Goal: Information Seeking & Learning: Check status

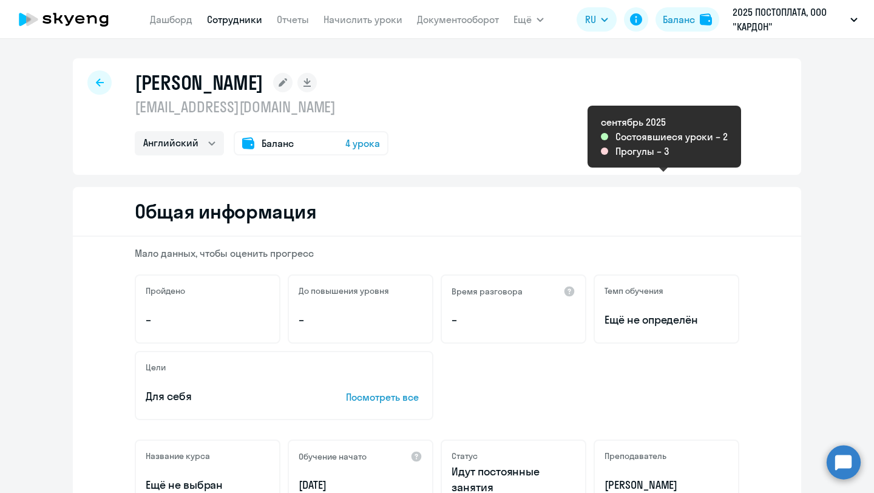
select select "english"
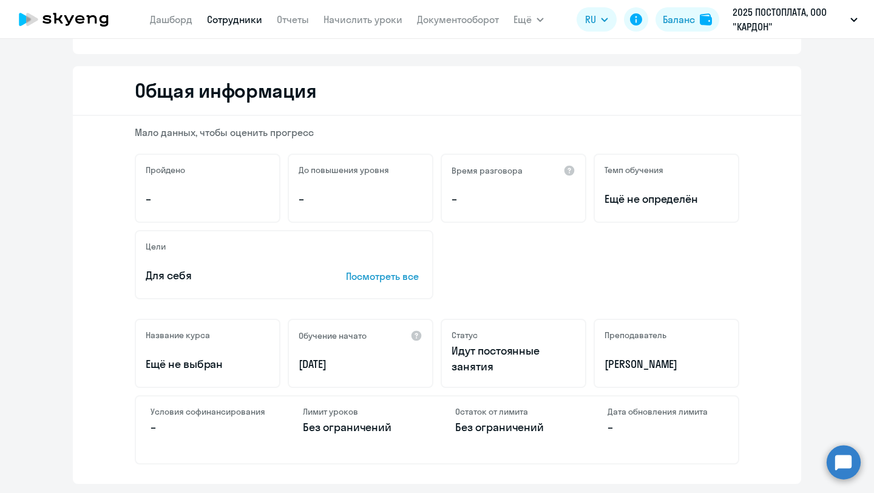
scroll to position [87, 0]
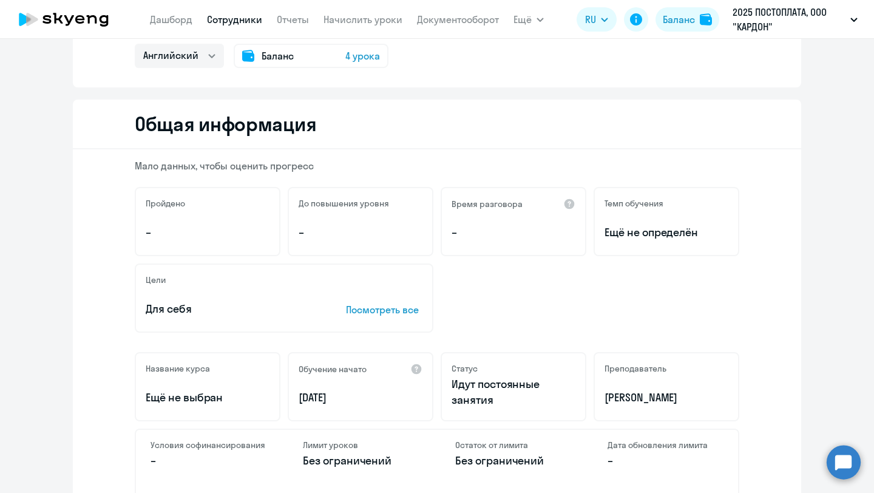
click at [188, 28] on nav "[PERSON_NAME] Отчеты Начислить уроки Документооборот" at bounding box center [324, 19] width 349 height 24
click at [186, 26] on app-menu-item-link "Дашборд" at bounding box center [171, 19] width 42 height 15
click at [180, 21] on link "Дашборд" at bounding box center [171, 19] width 42 height 12
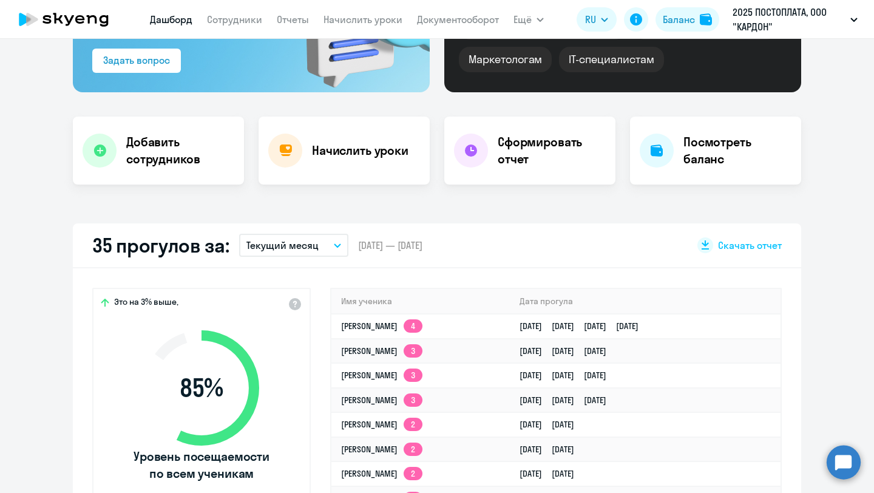
scroll to position [232, 0]
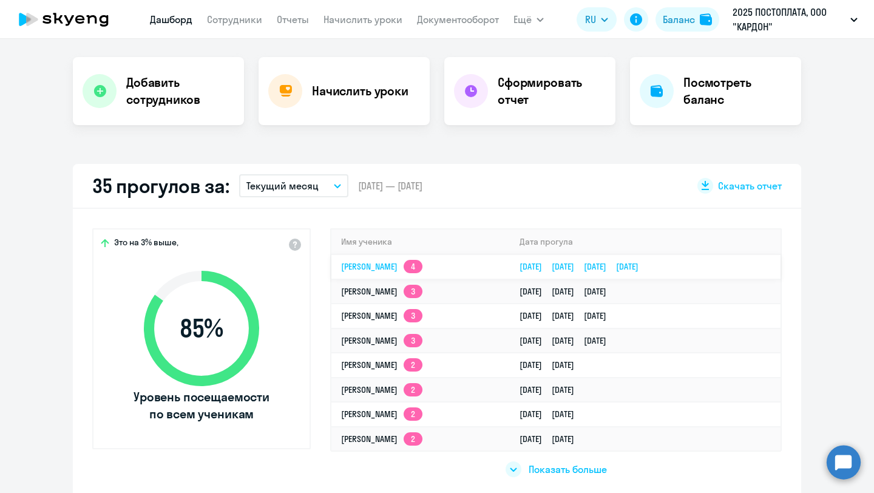
select select "30"
click at [393, 268] on link "[PERSON_NAME] 4" at bounding box center [381, 266] width 81 height 11
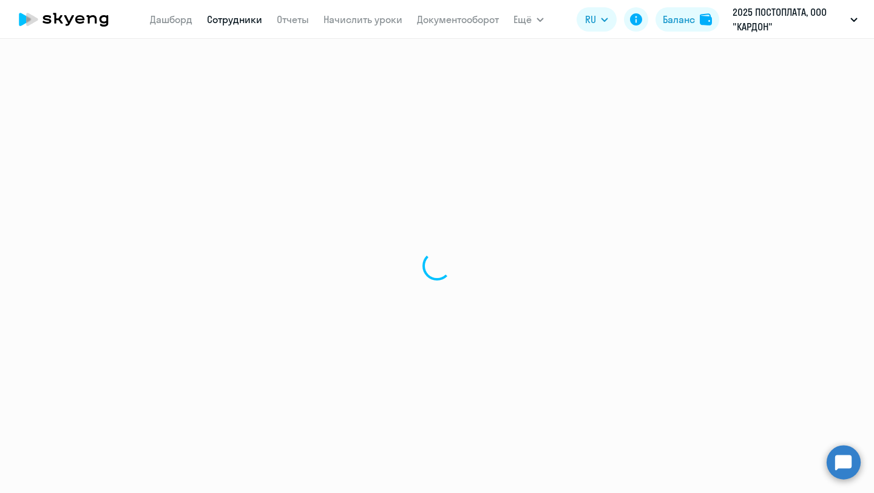
select select "english"
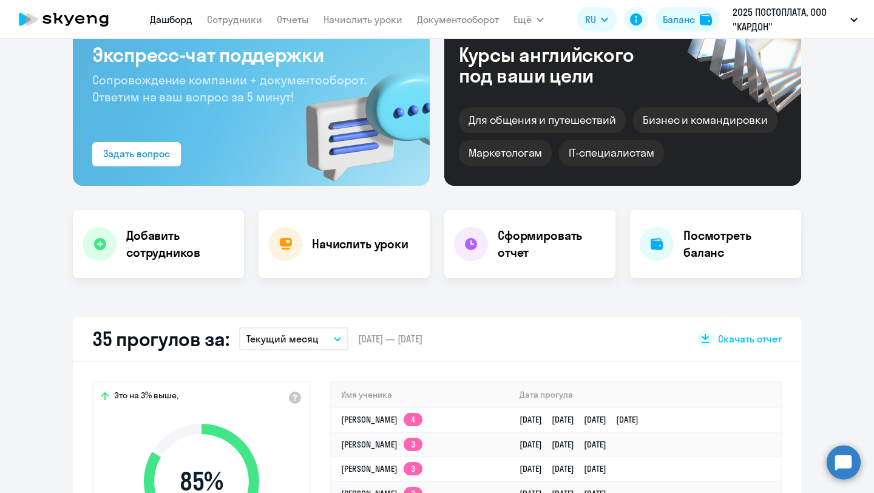
select select "30"
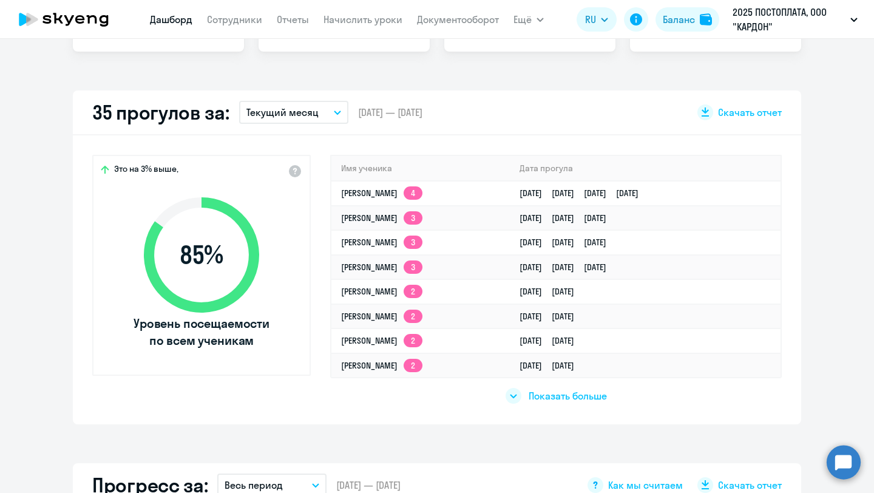
scroll to position [314, 0]
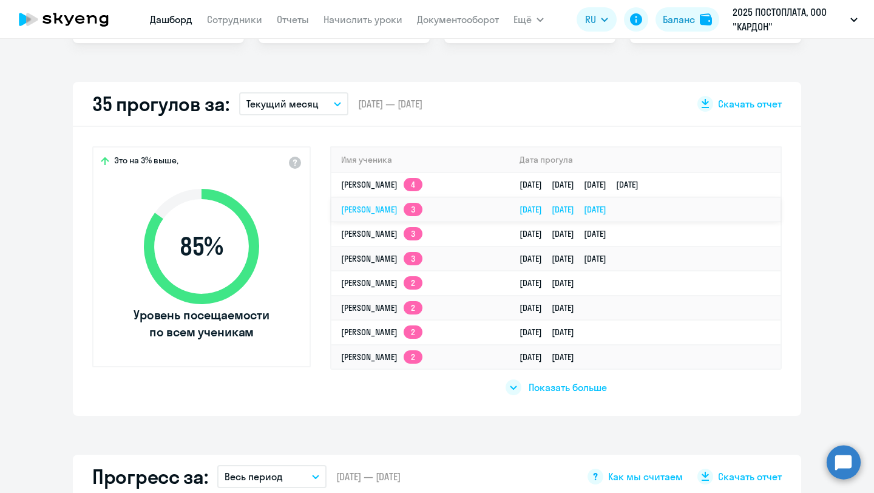
click at [390, 218] on td "[PERSON_NAME] 3" at bounding box center [420, 209] width 178 height 25
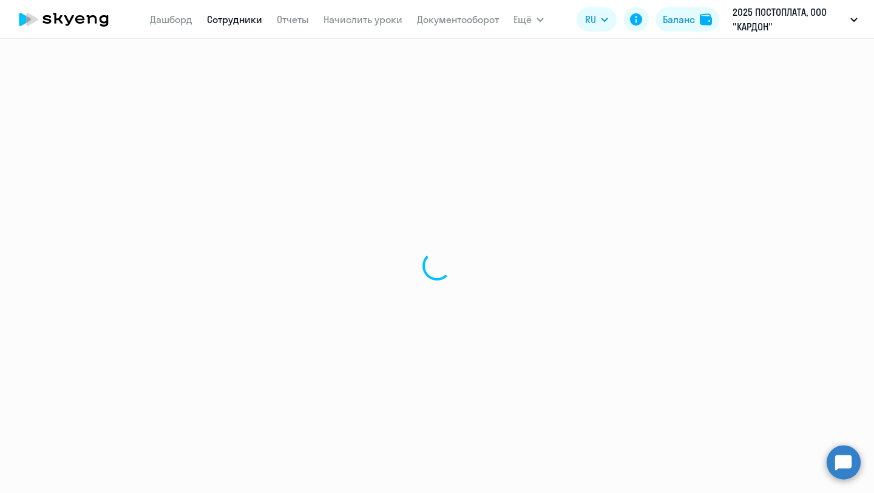
select select "english"
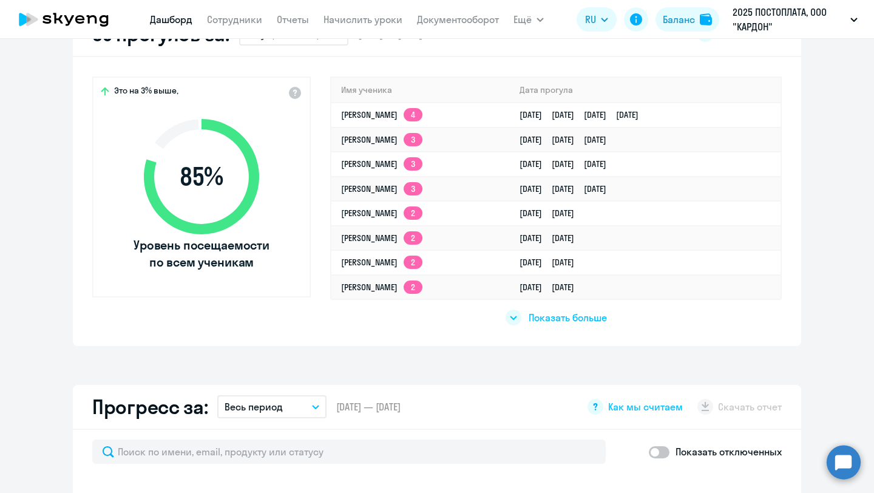
select select "30"
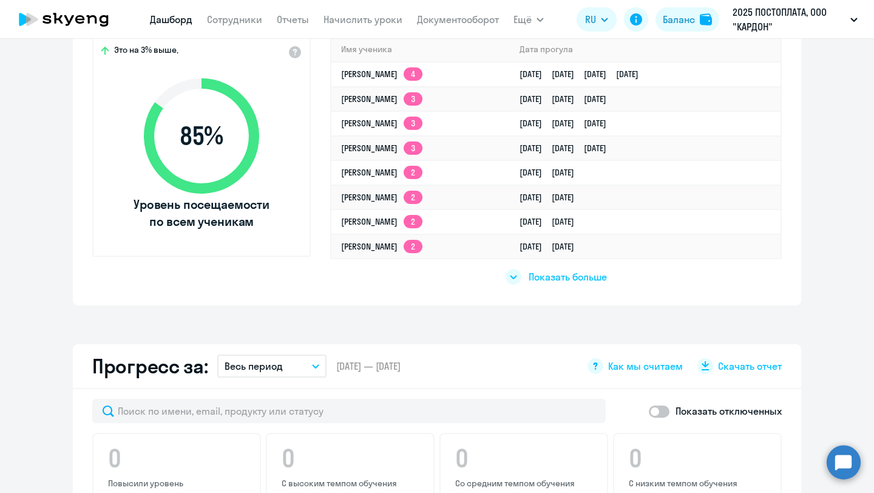
scroll to position [424, 0]
click at [377, 157] on td "[PERSON_NAME] 3" at bounding box center [420, 149] width 178 height 25
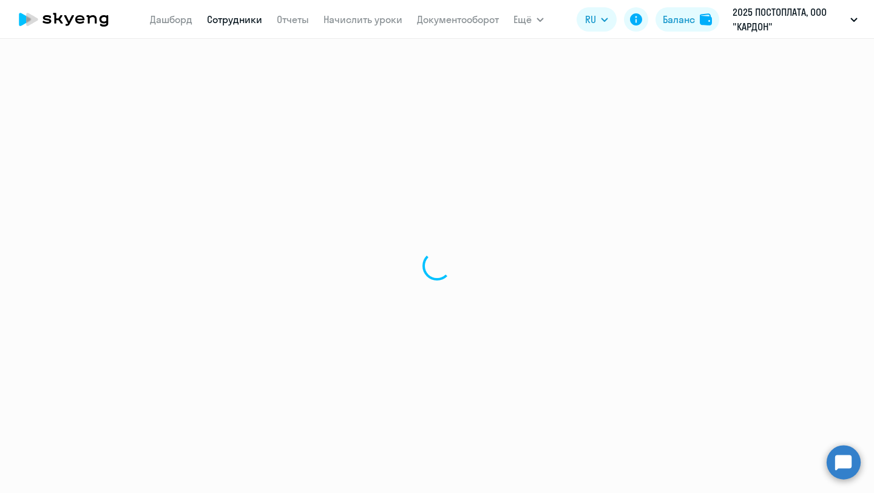
select select "english"
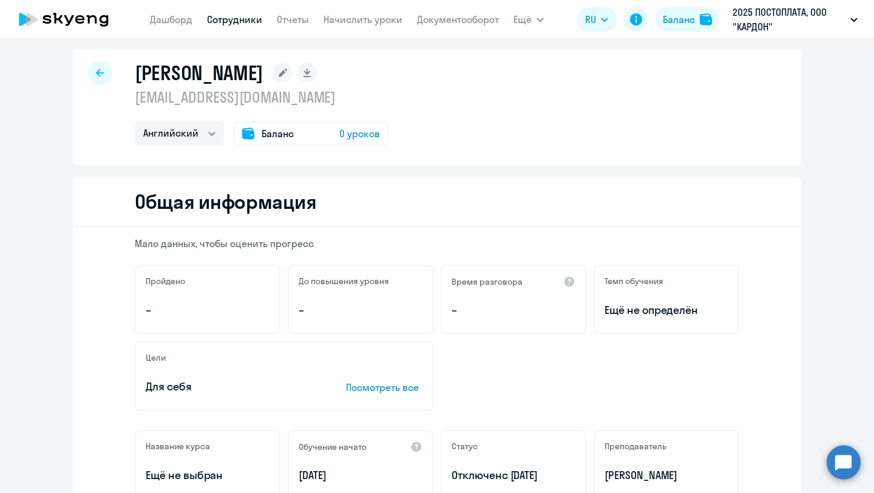
scroll to position [12, 0]
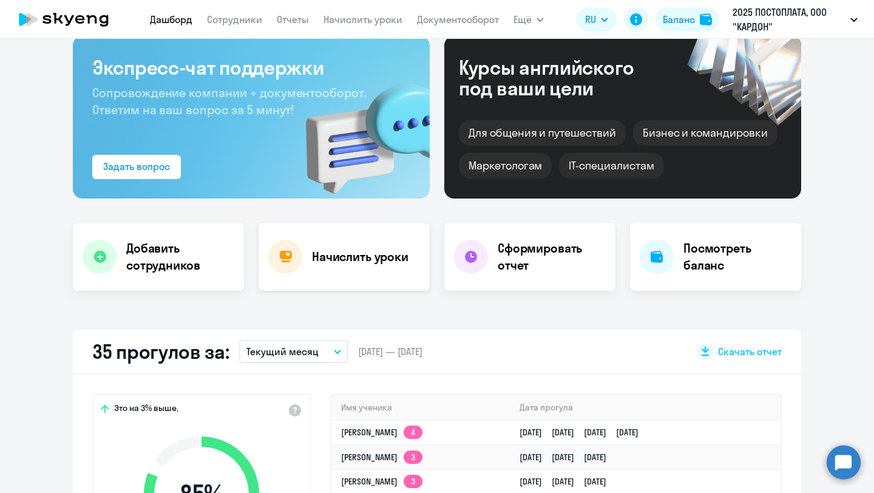
select select "30"
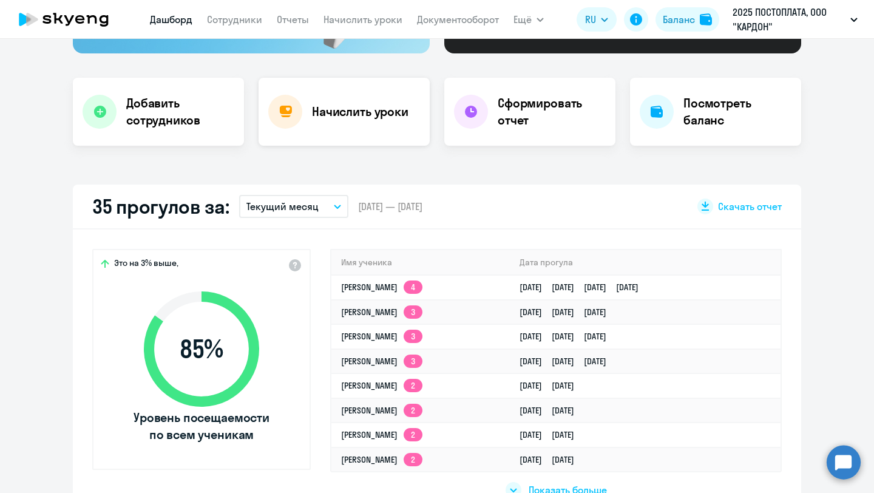
scroll to position [218, 0]
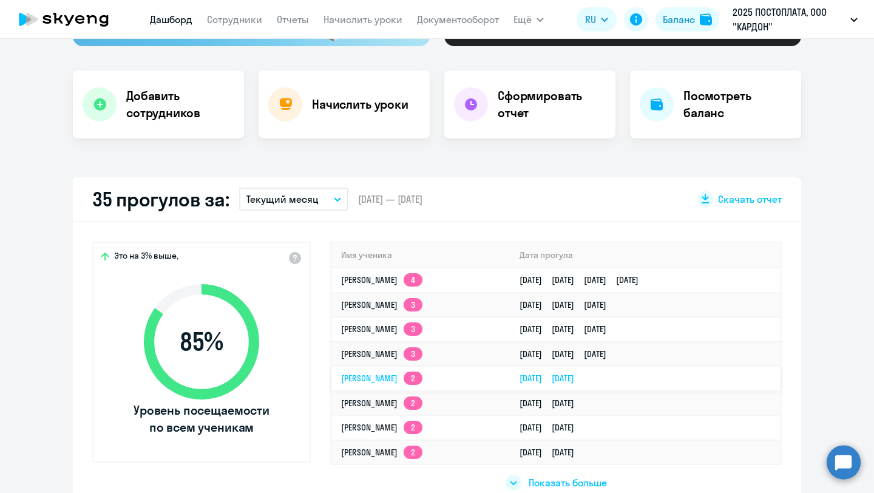
click at [374, 376] on link "[PERSON_NAME] 2" at bounding box center [381, 378] width 81 height 11
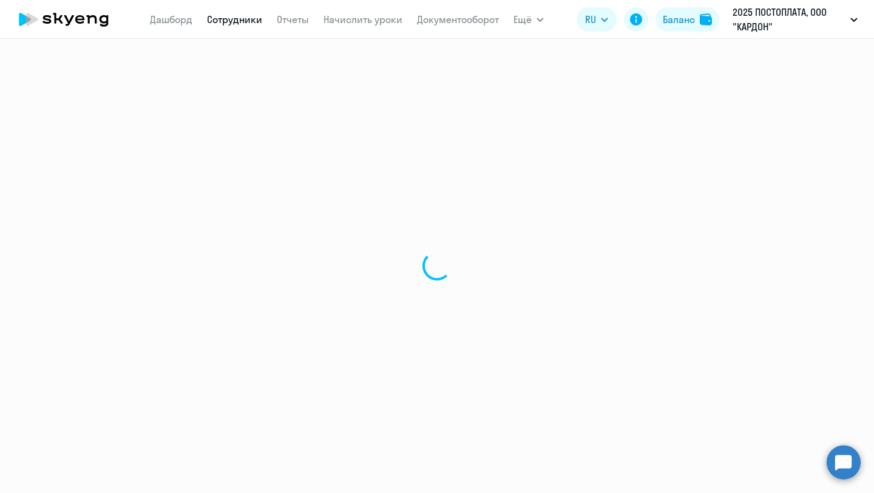
select select "english"
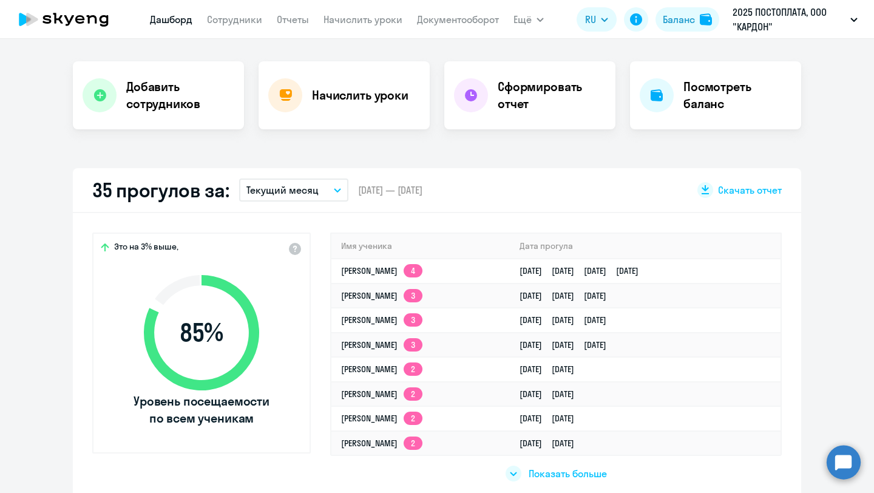
select select "30"
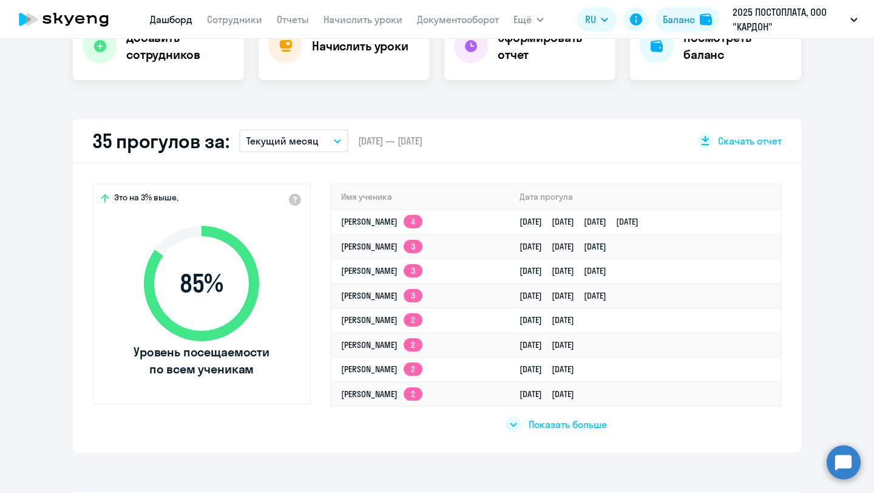
scroll to position [279, 0]
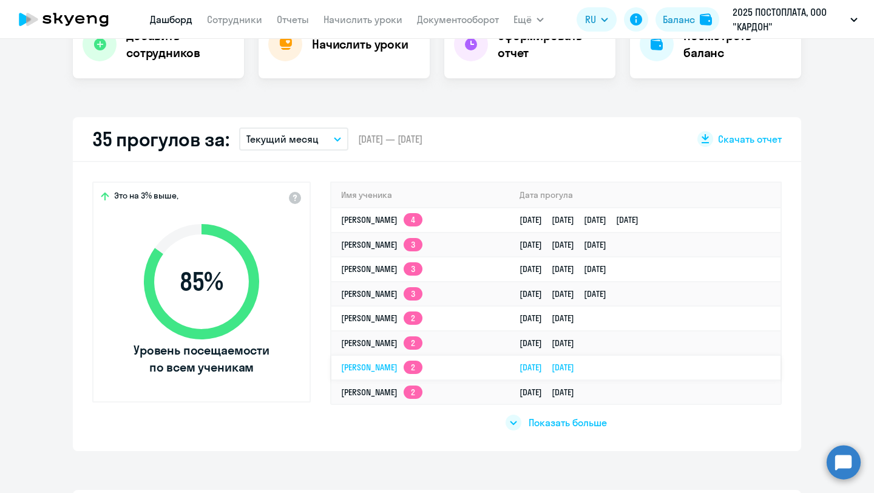
click at [414, 372] on link "[PERSON_NAME] 2" at bounding box center [381, 367] width 81 height 11
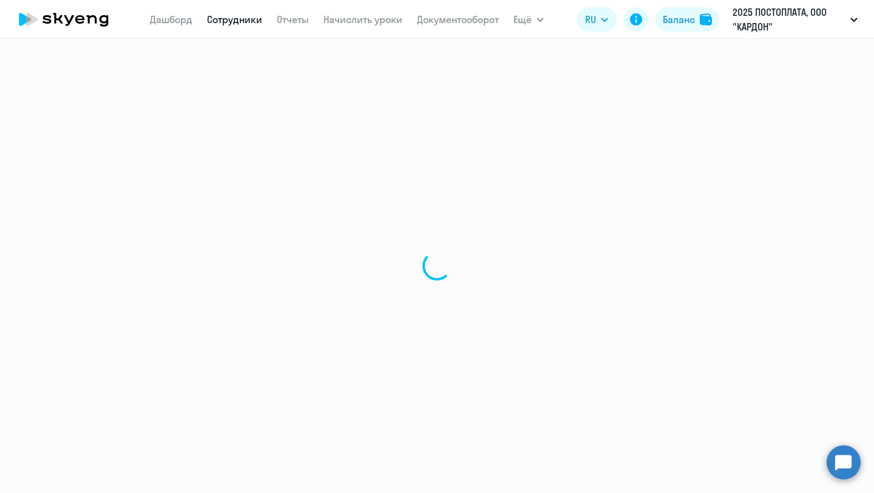
select select "english"
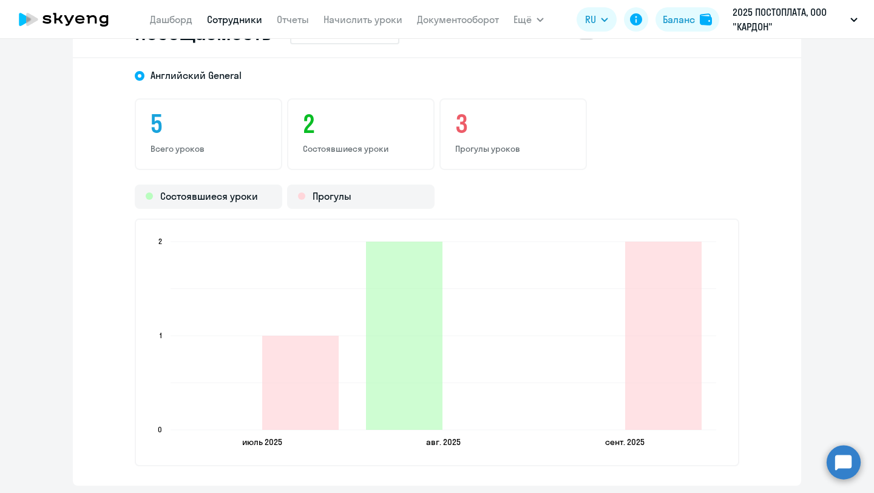
scroll to position [1457, 0]
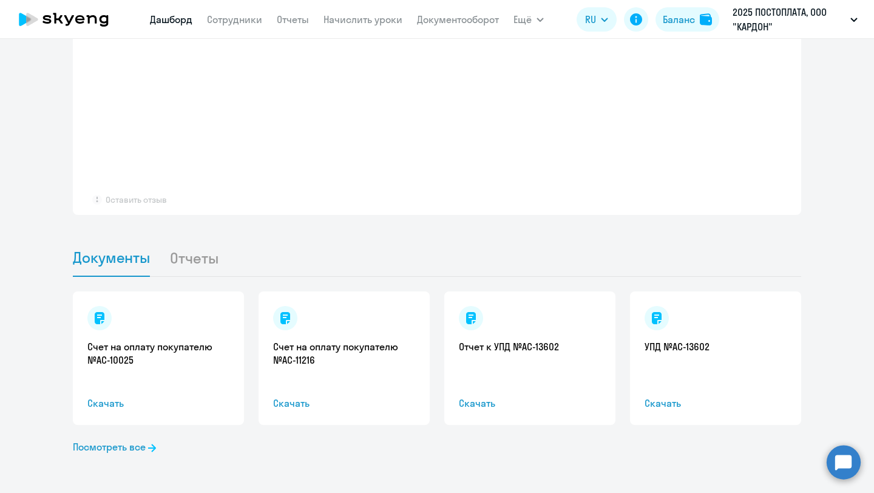
select select "30"
